Goal: Navigation & Orientation: Find specific page/section

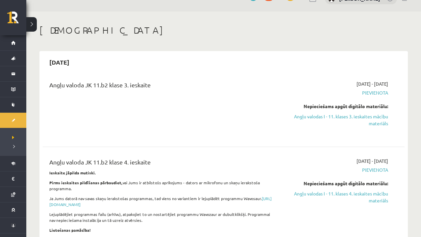
scroll to position [13, 0]
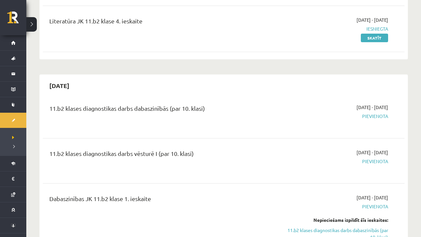
scroll to position [308, 0]
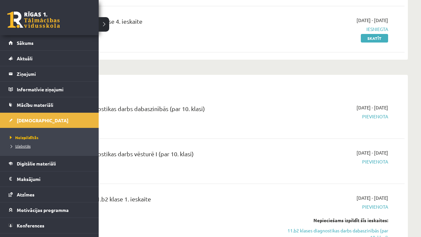
click at [15, 147] on span "Izlabotās" at bounding box center [19, 145] width 22 height 5
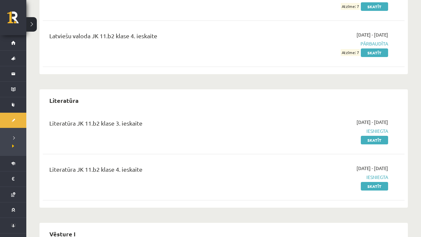
scroll to position [196, 0]
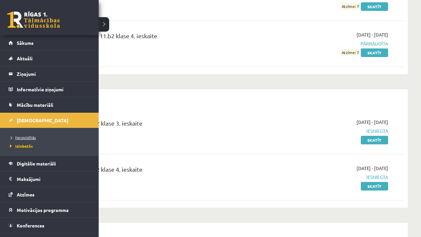
click at [22, 139] on span "Neizpildītās" at bounding box center [22, 137] width 28 height 5
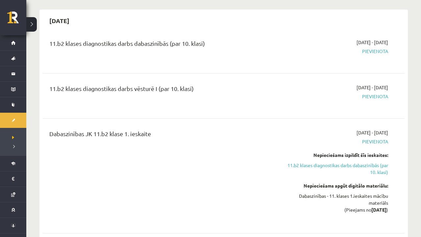
scroll to position [380, 0]
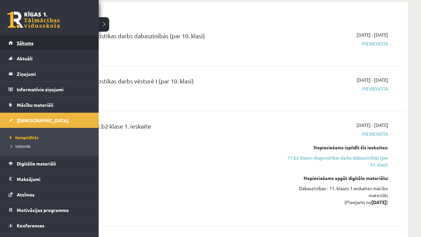
click at [14, 46] on link "Sākums" at bounding box center [50, 42] width 82 height 15
